Goal: Task Accomplishment & Management: Manage account settings

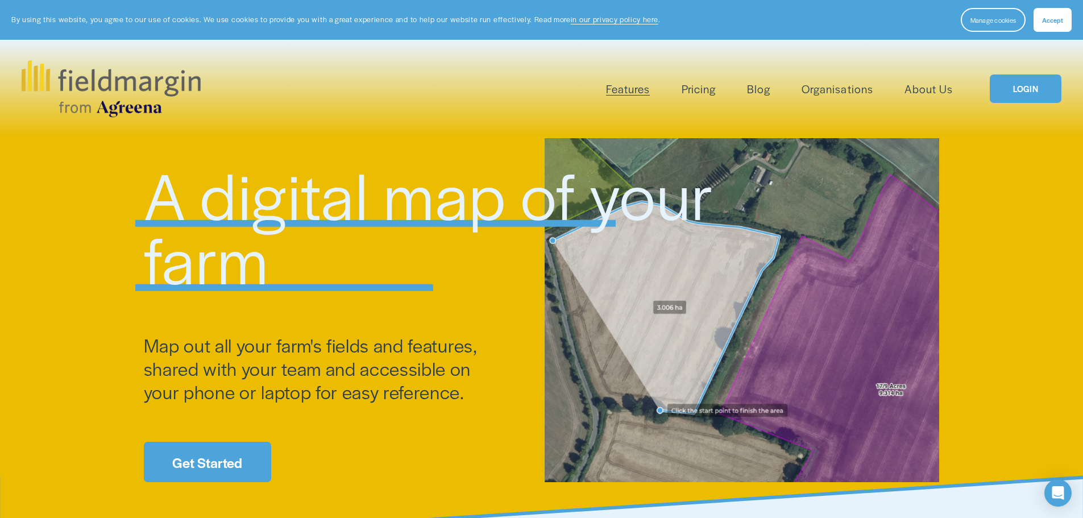
click at [219, 464] on link "Get Started" at bounding box center [207, 462] width 127 height 40
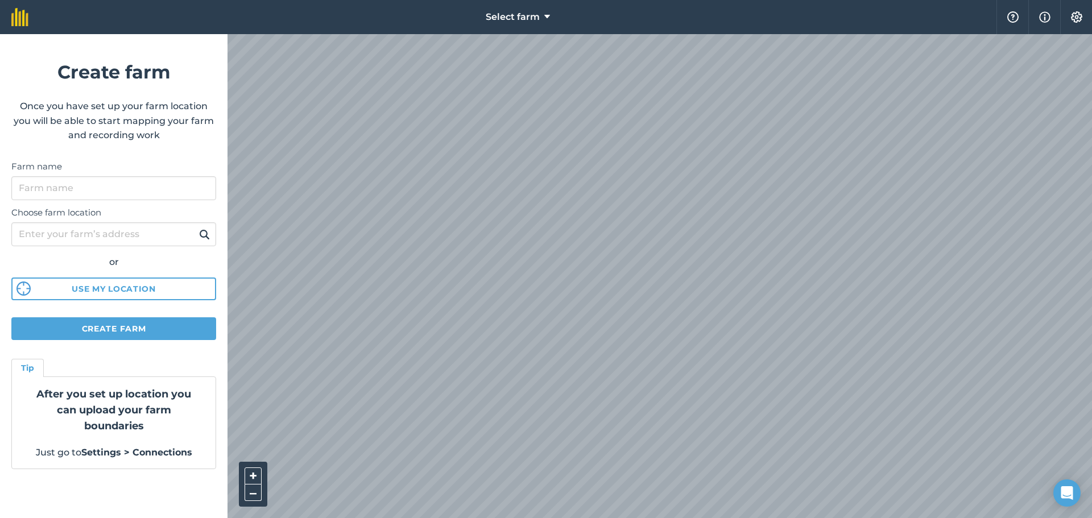
click at [833, 0] on html "Select farm Help Info Settings Create farm Once you have set up your farm locat…" at bounding box center [546, 259] width 1092 height 518
click at [770, 11] on div "Select farm Help Info Settings Create farm Once you have set up your farm locat…" at bounding box center [546, 17] width 1092 height 34
click at [1081, 16] on img at bounding box center [1076, 16] width 14 height 11
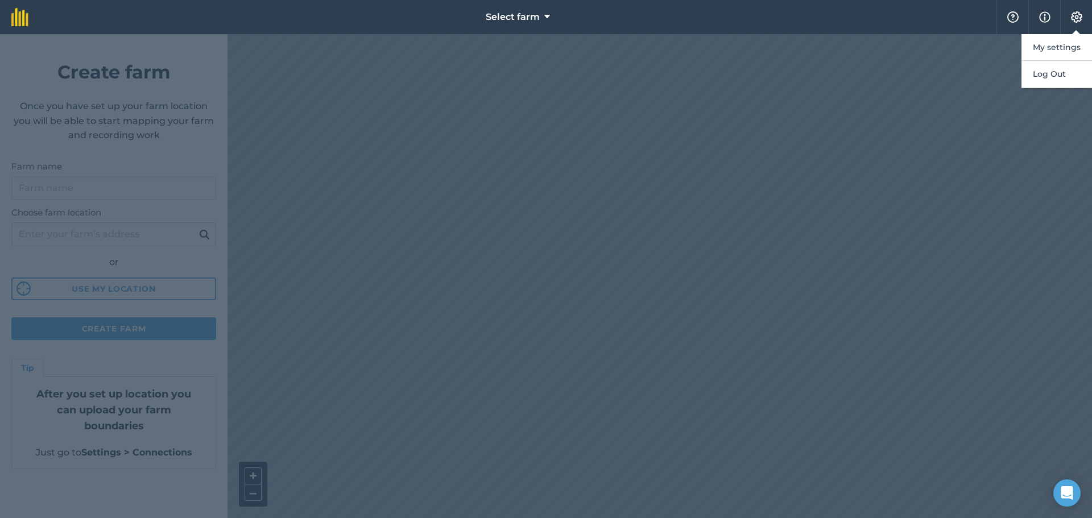
click at [848, 146] on div at bounding box center [546, 276] width 1092 height 484
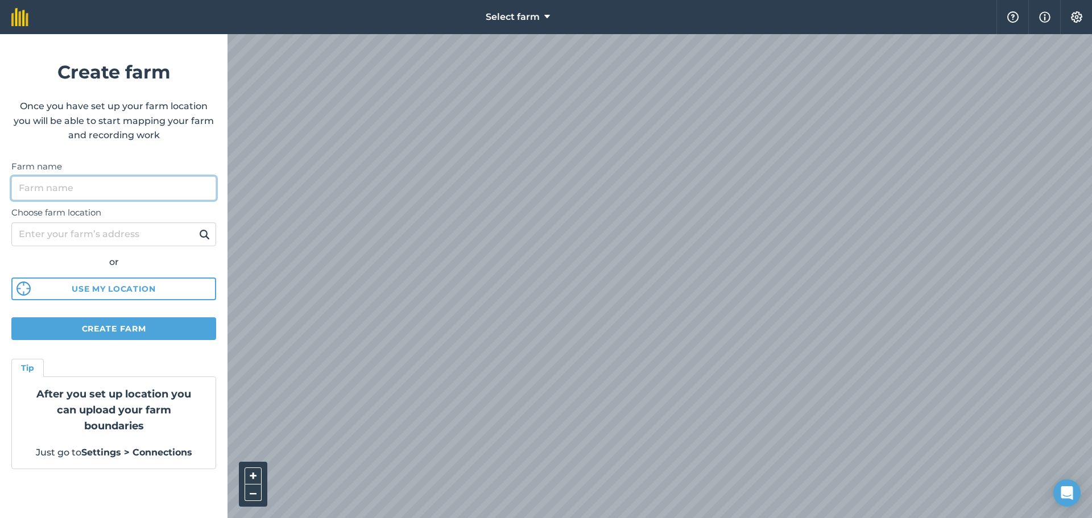
click at [115, 181] on input "Farm name" at bounding box center [113, 188] width 205 height 24
type input "Pineview"
click at [130, 289] on button "Use my location" at bounding box center [113, 288] width 205 height 23
click at [1077, 24] on button "Settings" at bounding box center [1076, 17] width 32 height 34
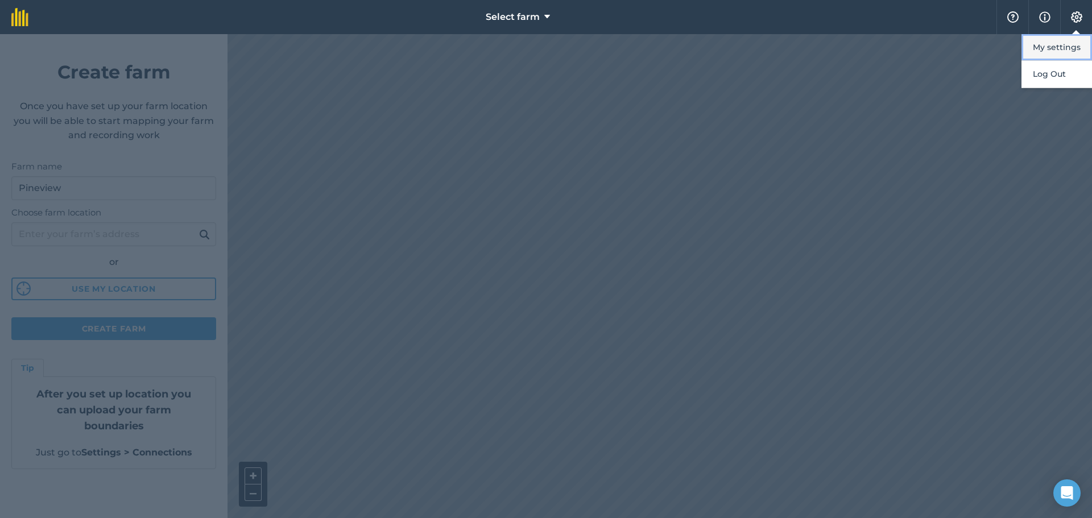
click at [1049, 46] on button "My settings" at bounding box center [1056, 47] width 70 height 27
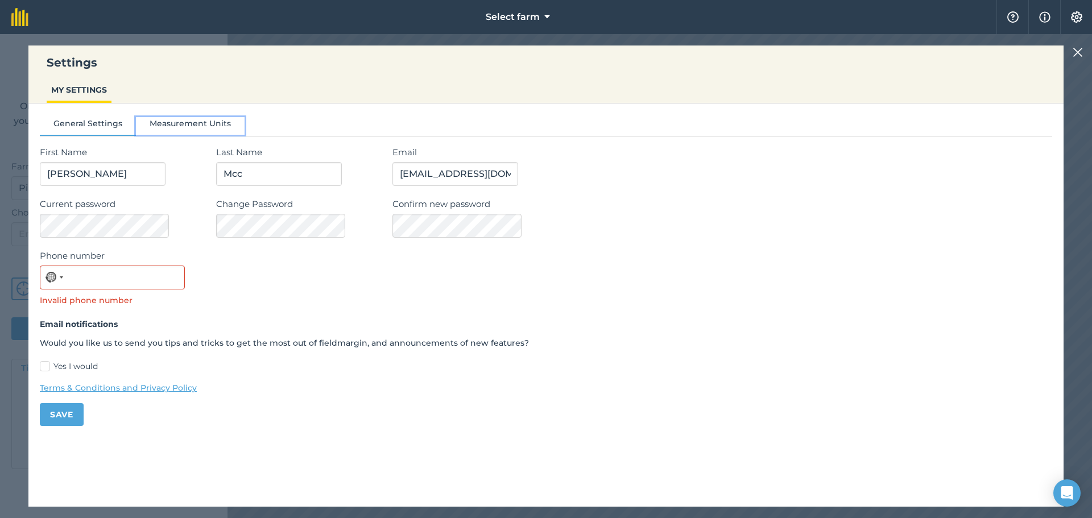
click at [230, 122] on button "Measurement Units" at bounding box center [190, 125] width 109 height 17
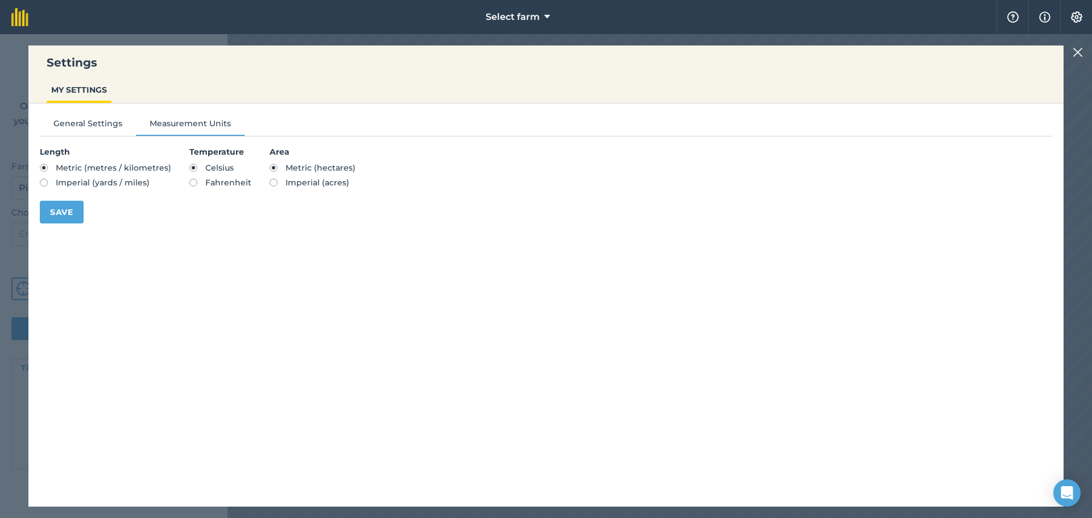
click at [297, 182] on span "Imperial (acres)" at bounding box center [317, 182] width 64 height 10
radio input "true"
radio input "false"
click at [72, 211] on button "Save" at bounding box center [62, 212] width 44 height 23
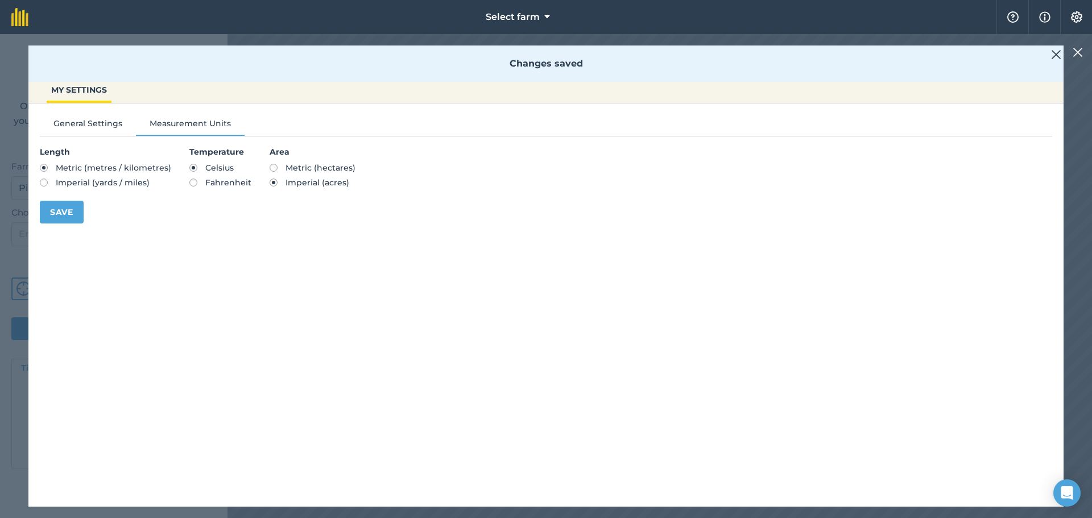
click at [1057, 58] on img at bounding box center [1056, 55] width 10 height 14
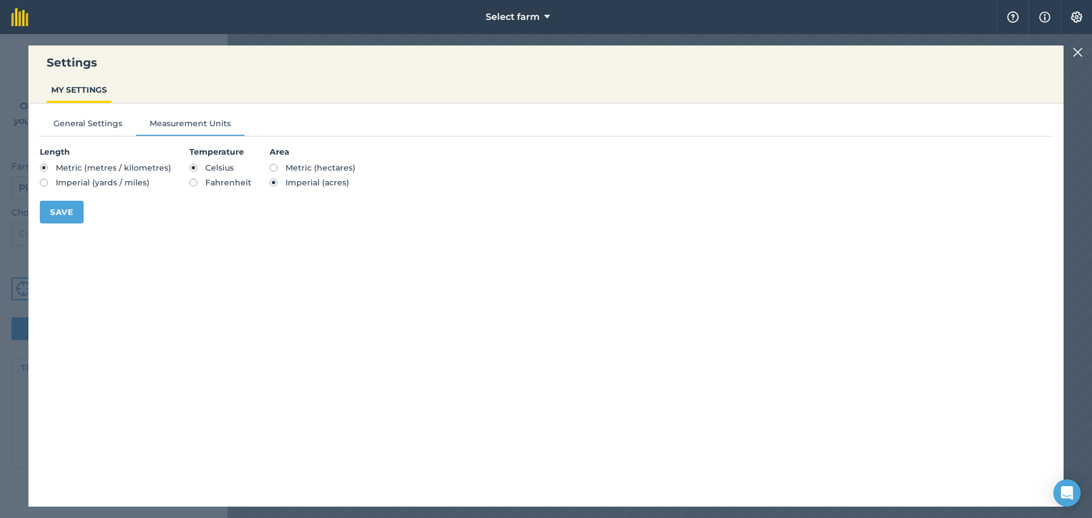
click at [1076, 54] on img at bounding box center [1077, 52] width 10 height 14
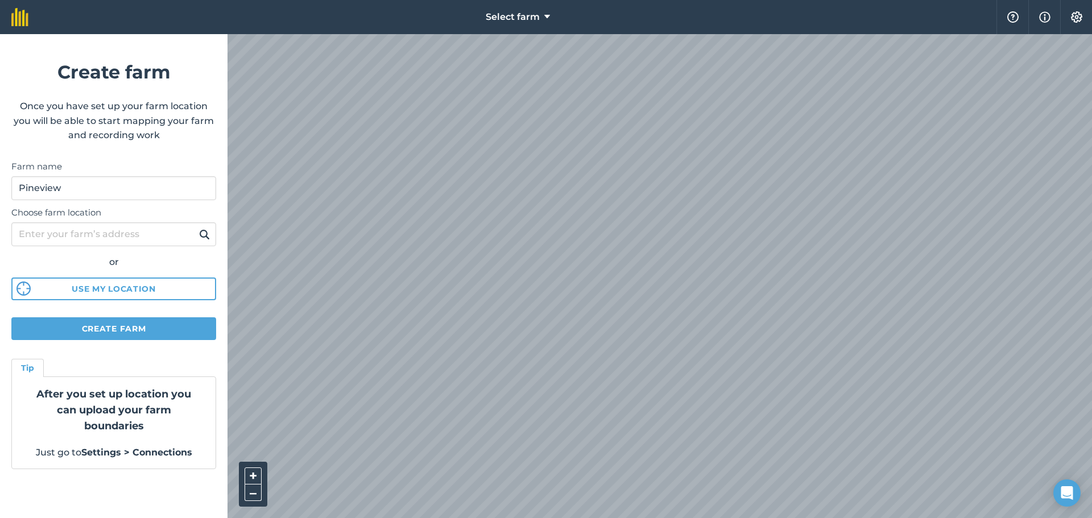
click at [147, 430] on p "After you set up location you can upload your farm boundaries" at bounding box center [114, 410] width 176 height 48
click at [36, 370] on div "Tip" at bounding box center [27, 368] width 32 height 18
